Goal: Register for event/course

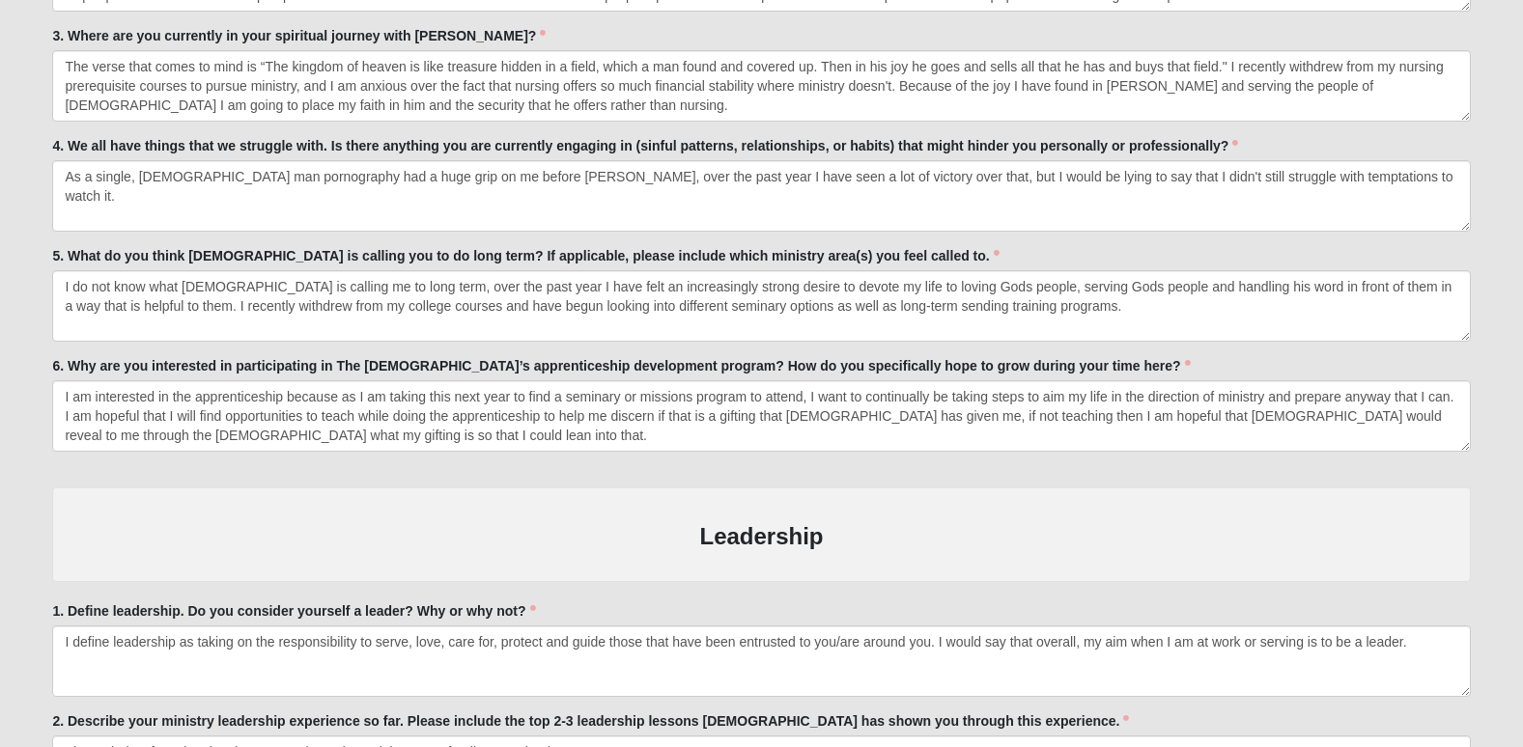
scroll to position [4486, 0]
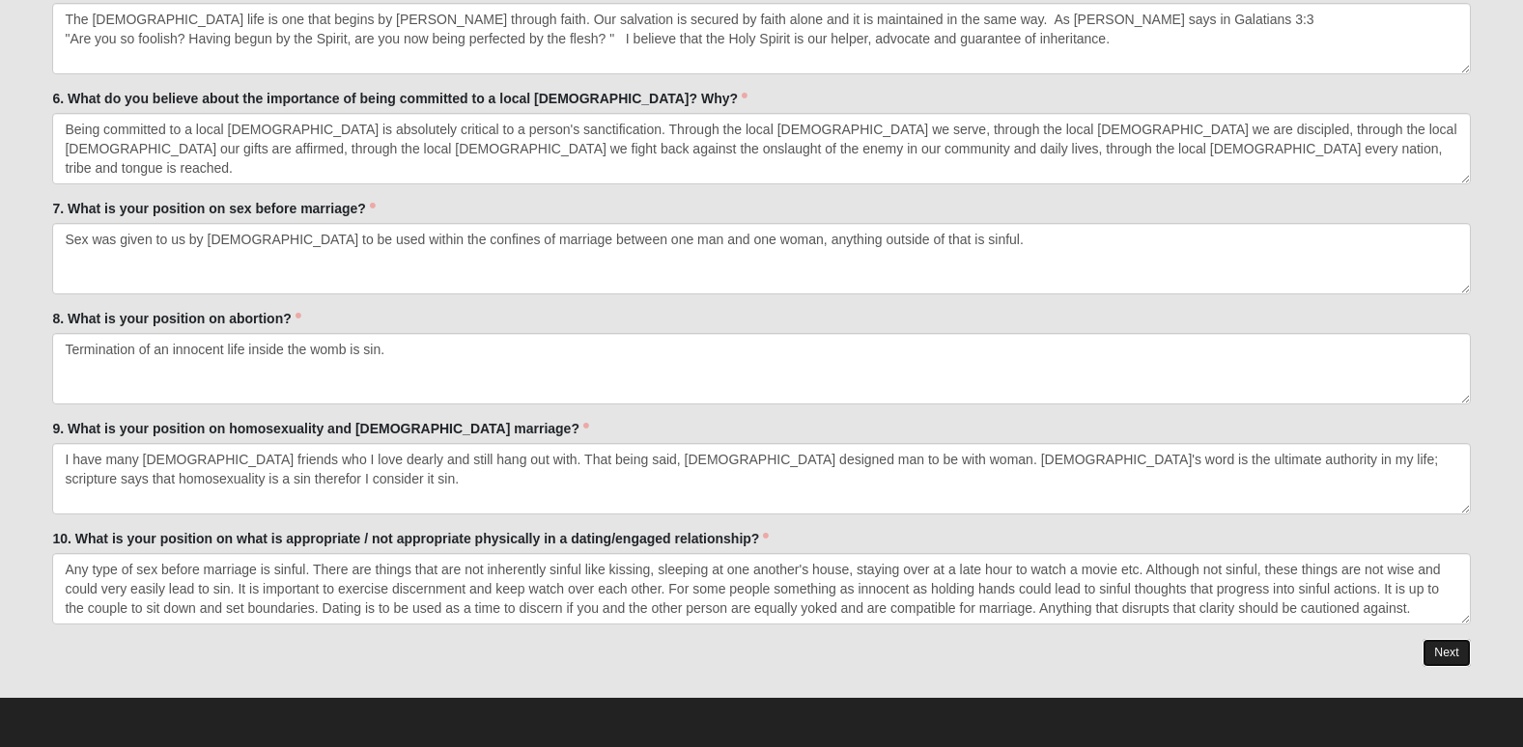
click at [1447, 656] on link "Next" at bounding box center [1445, 653] width 47 height 28
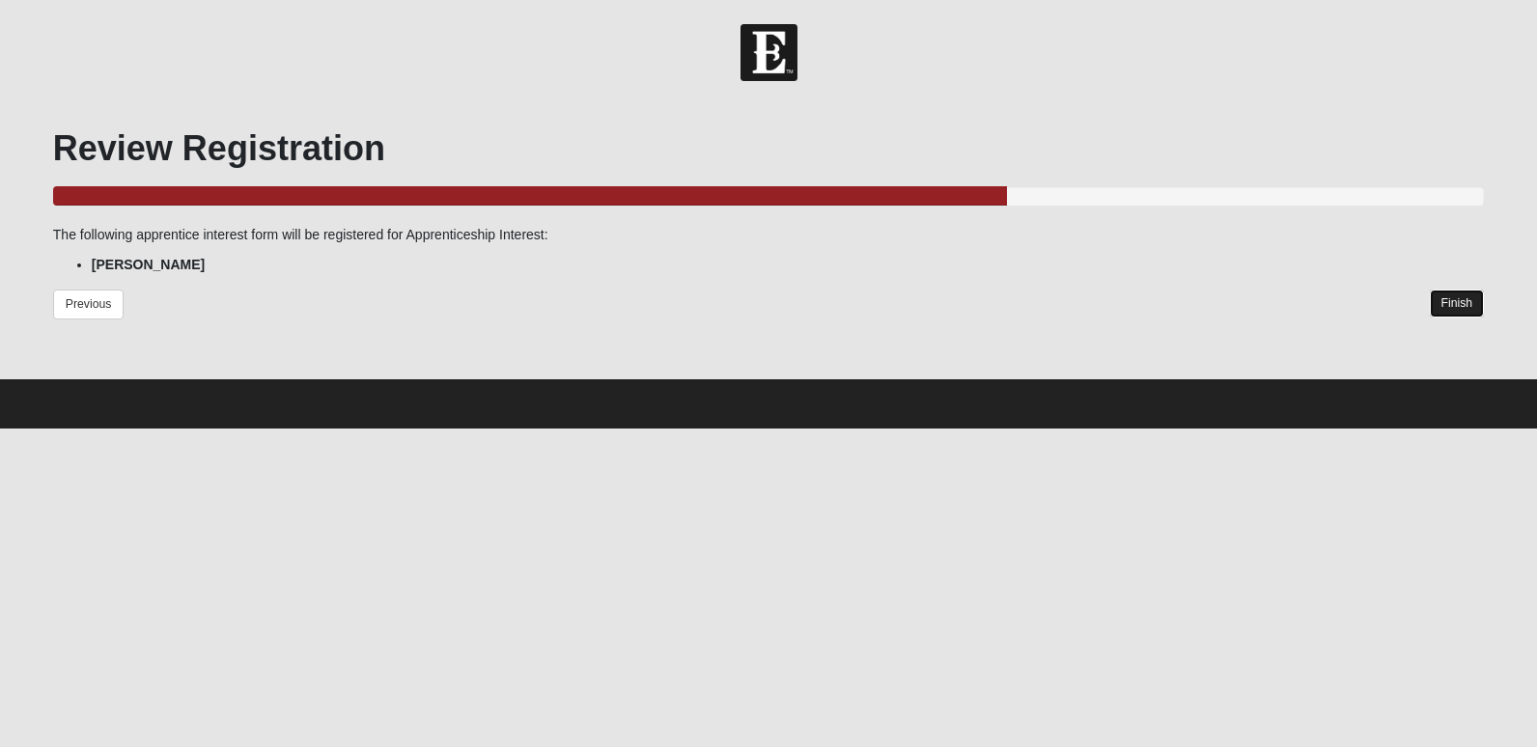
click at [1459, 306] on link "Finish" at bounding box center [1457, 304] width 55 height 28
